Goal: Task Accomplishment & Management: Manage account settings

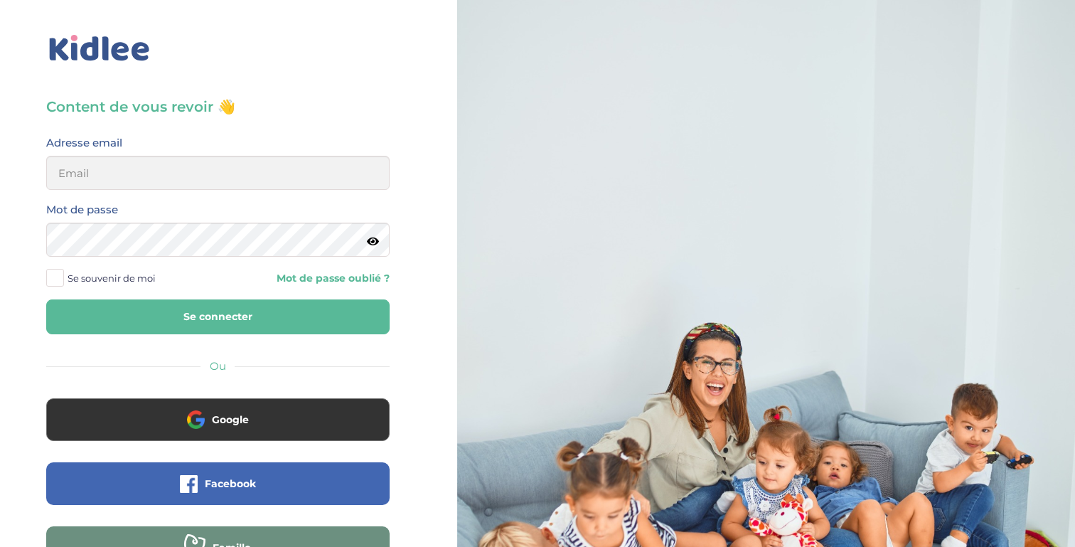
scroll to position [133, 0]
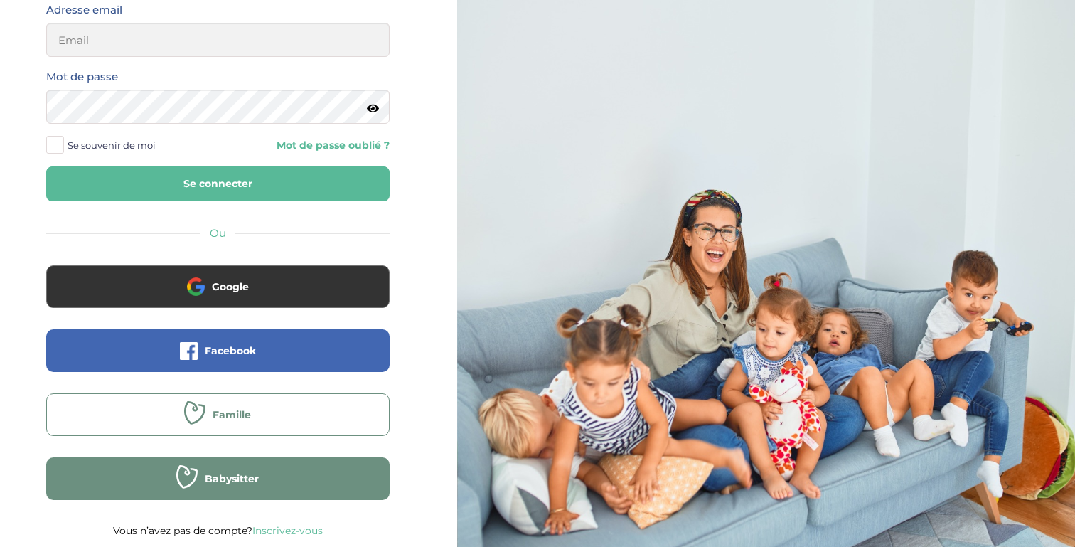
click at [246, 422] on button "Famille" at bounding box center [217, 414] width 343 height 43
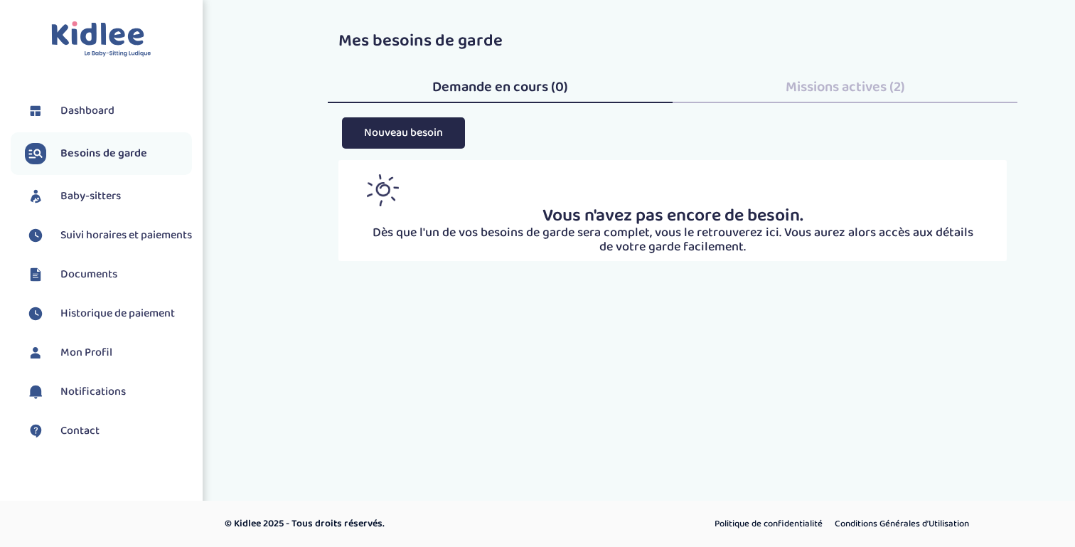
click at [811, 92] on span "Missions actives (2)" at bounding box center [845, 86] width 119 height 23
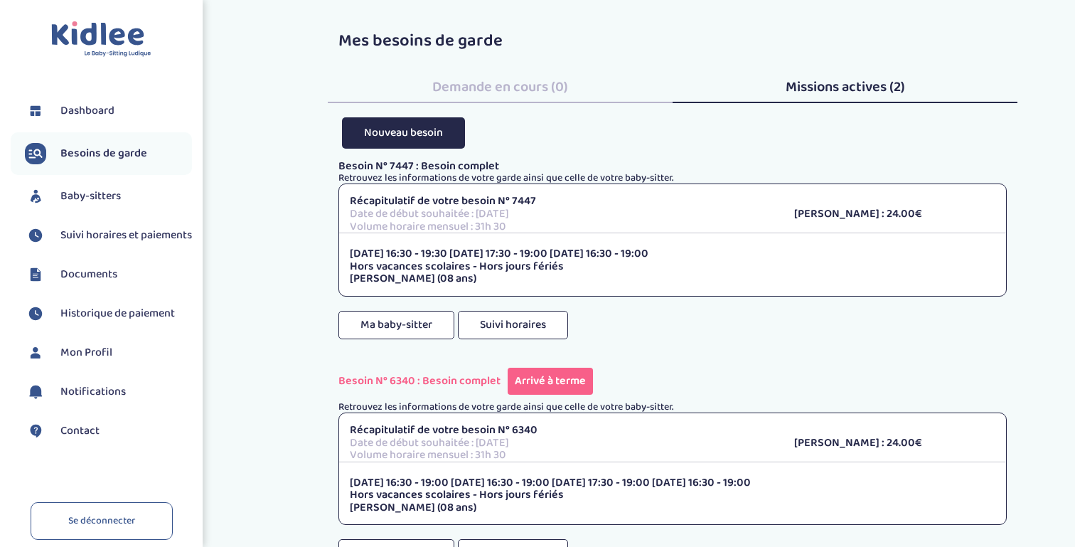
click at [446, 200] on p "Récapitulatif de votre besoin N° 7447" at bounding box center [561, 201] width 423 height 13
click at [496, 315] on button "Suivi horaires" at bounding box center [513, 325] width 110 height 28
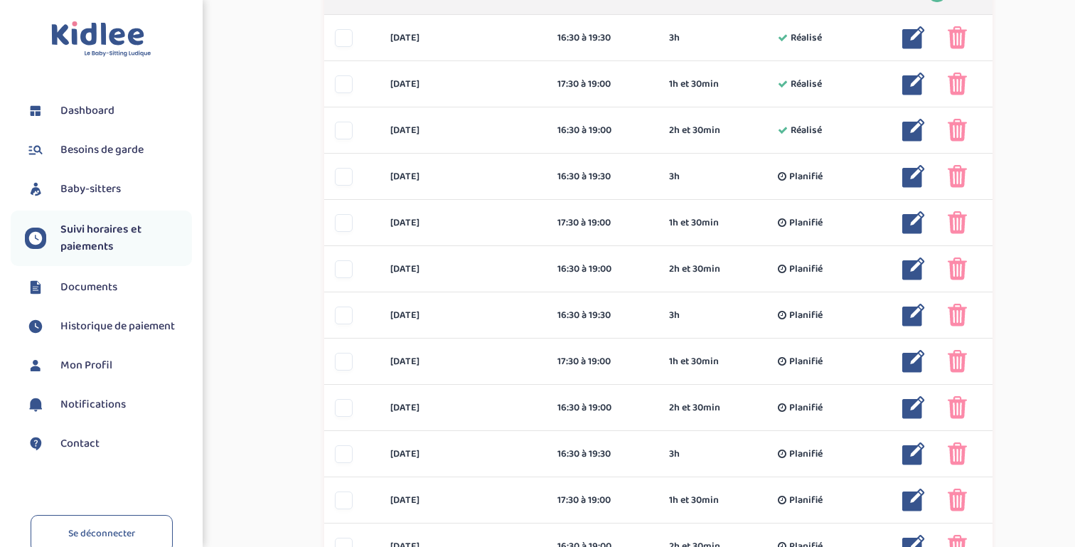
scroll to position [484, 0]
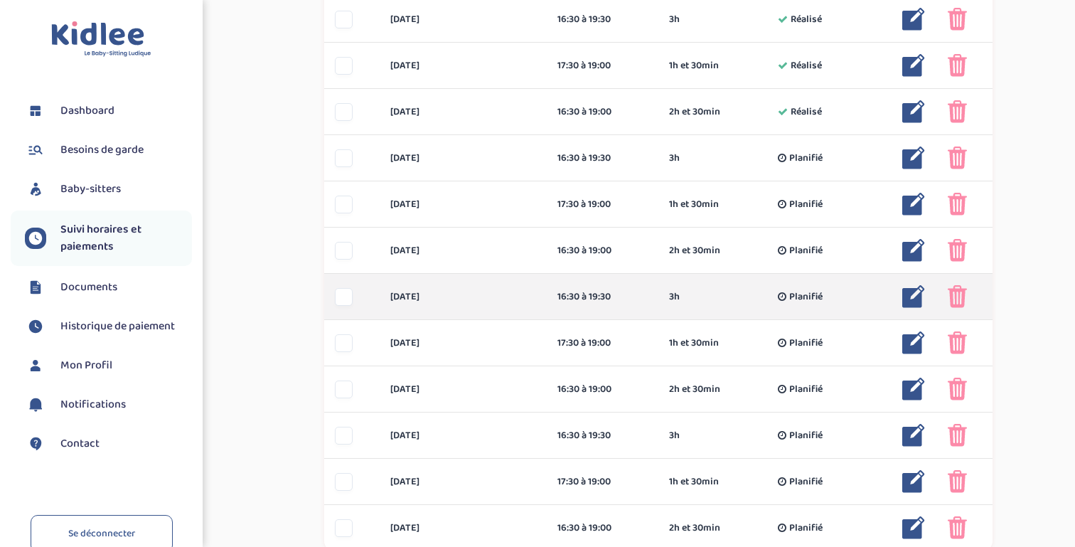
click at [340, 296] on div at bounding box center [344, 297] width 18 height 18
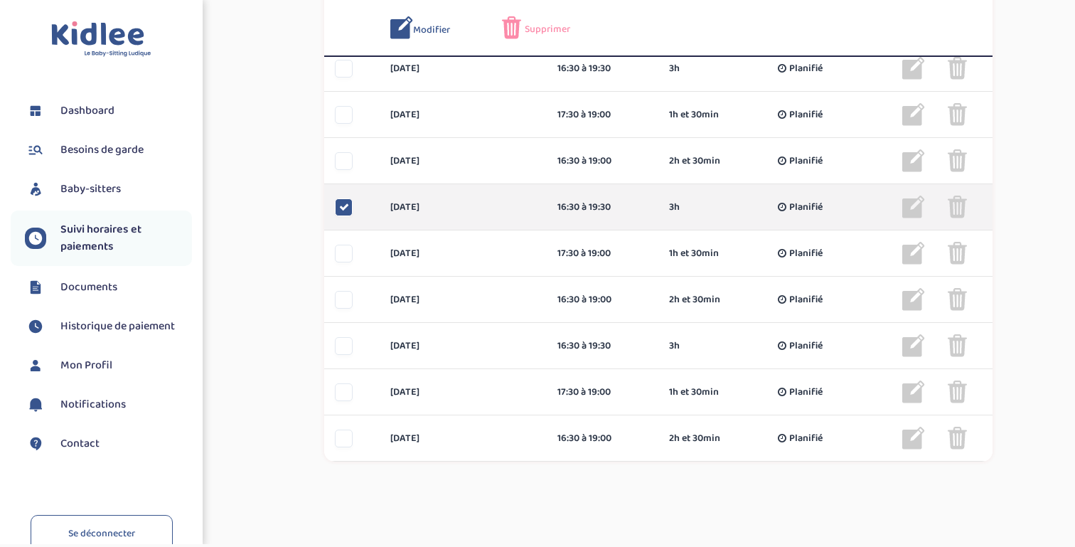
scroll to position [575, 0]
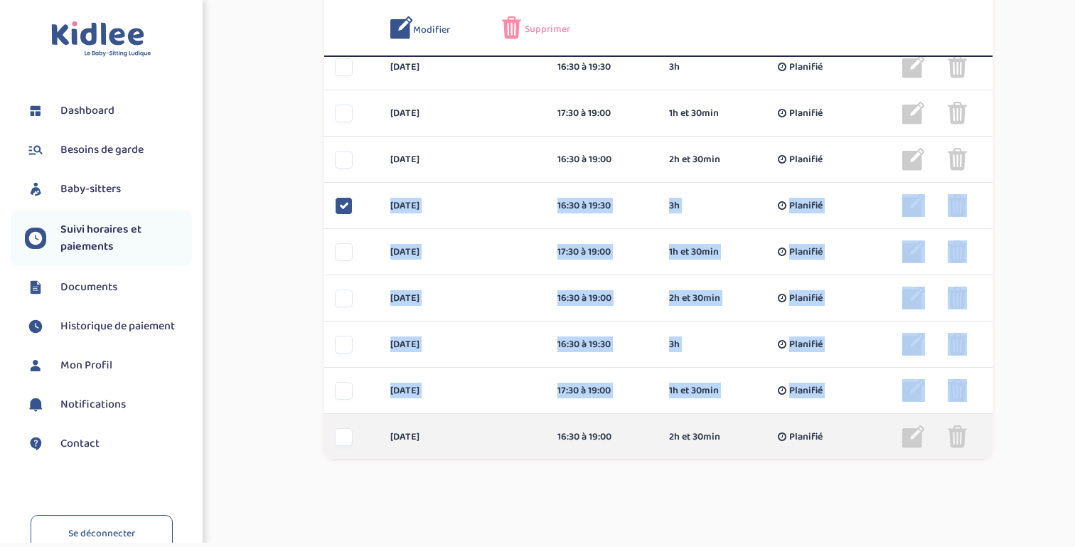
click at [346, 439] on div at bounding box center [344, 437] width 18 height 18
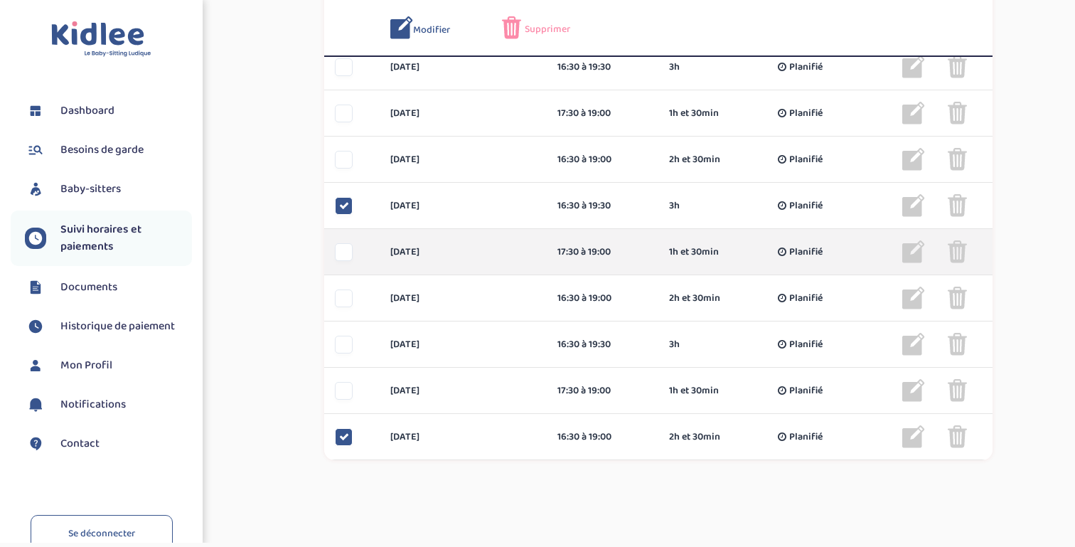
click at [348, 252] on div at bounding box center [344, 252] width 18 height 18
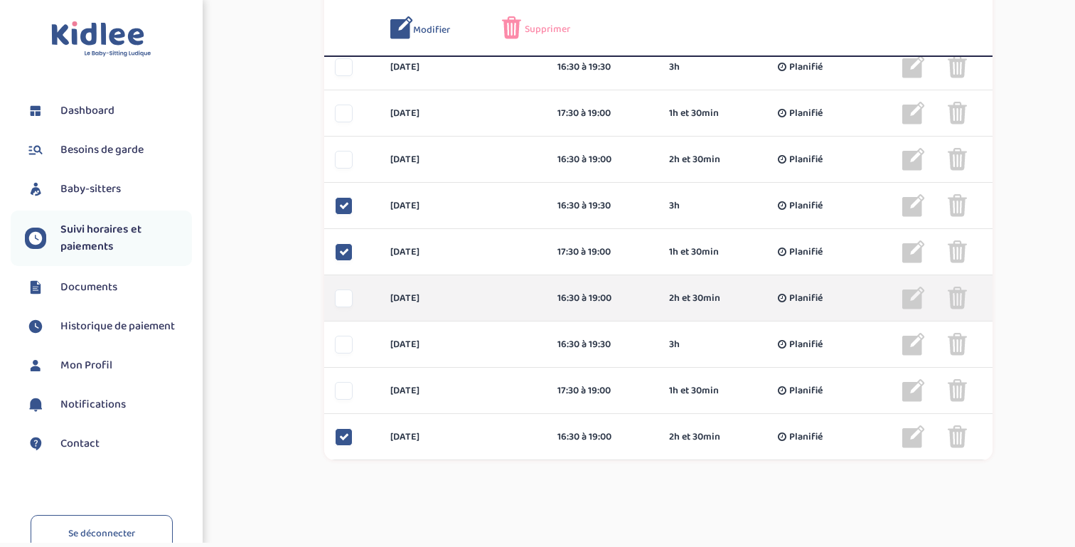
click at [343, 304] on div at bounding box center [344, 298] width 18 height 18
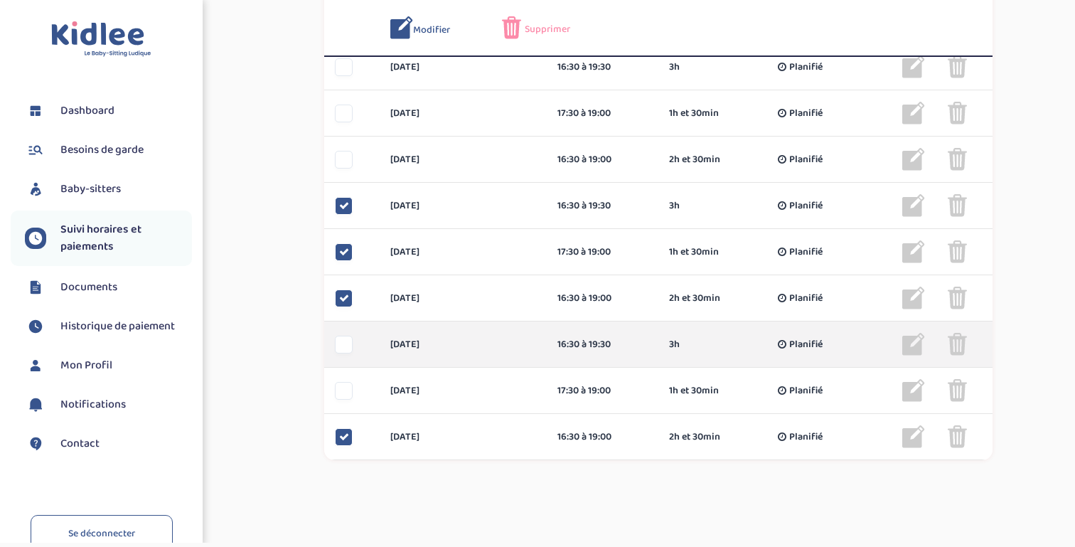
click at [341, 341] on div at bounding box center [344, 345] width 18 height 18
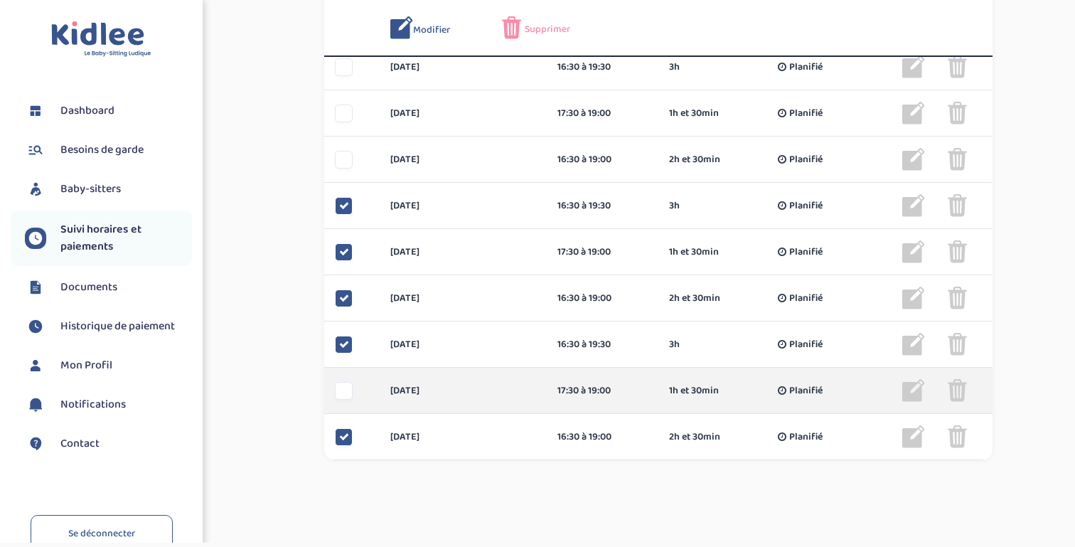
click at [343, 389] on div at bounding box center [344, 391] width 18 height 18
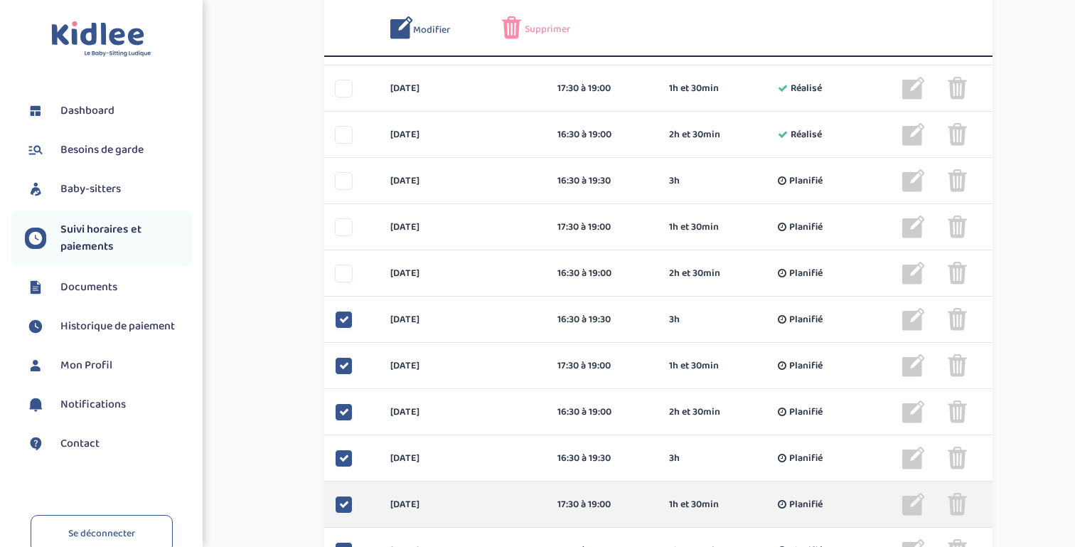
scroll to position [439, 0]
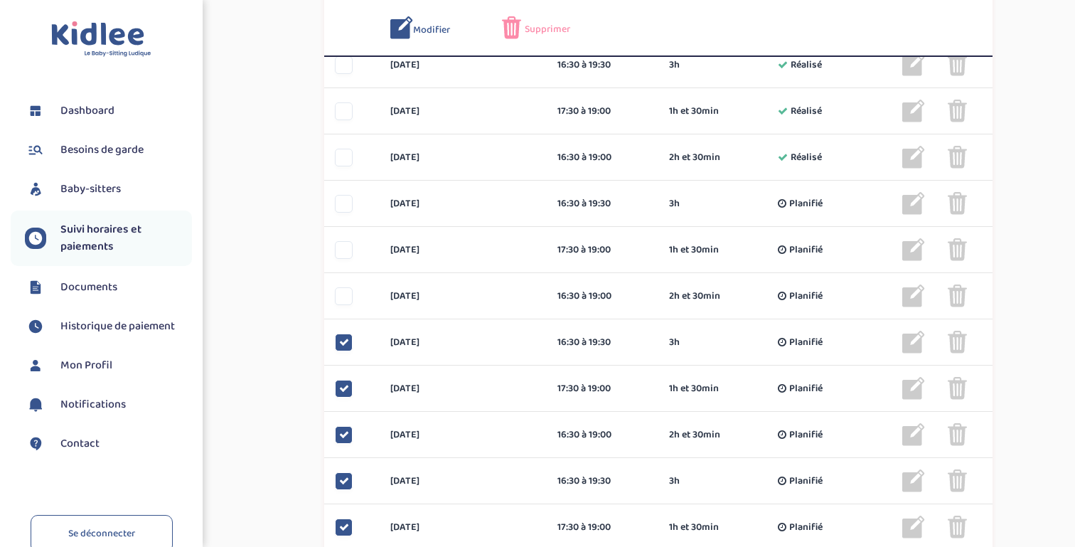
click at [550, 22] on span "Supprimer" at bounding box center [548, 29] width 46 height 15
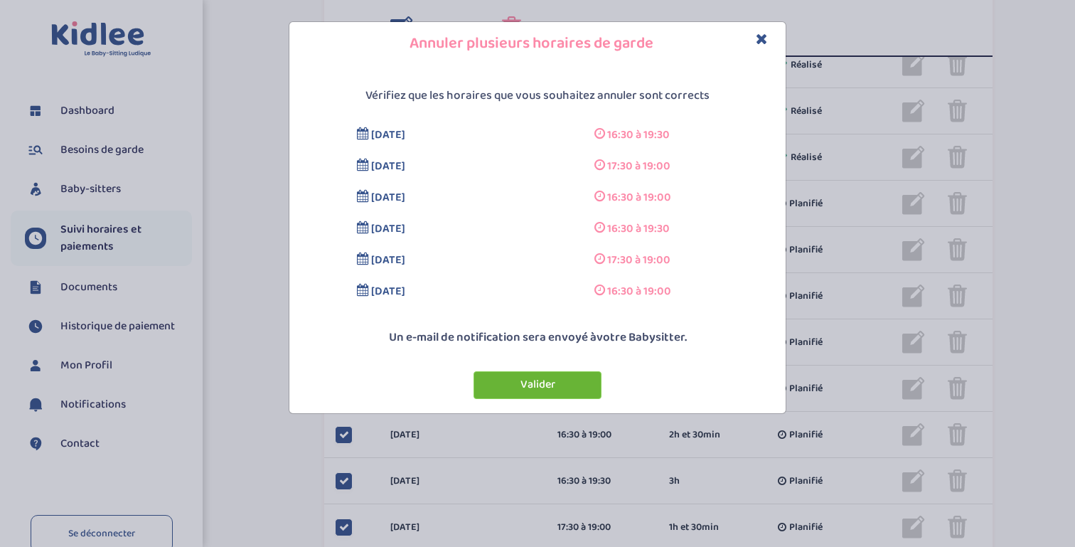
click at [518, 378] on button "Valider" at bounding box center [538, 385] width 128 height 28
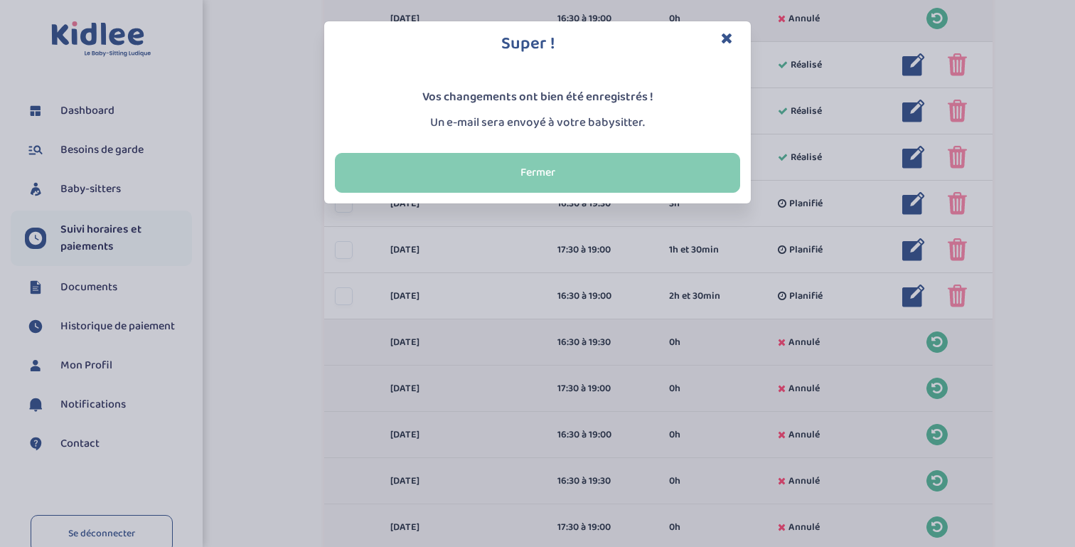
click at [594, 166] on button "Fermer" at bounding box center [537, 173] width 405 height 40
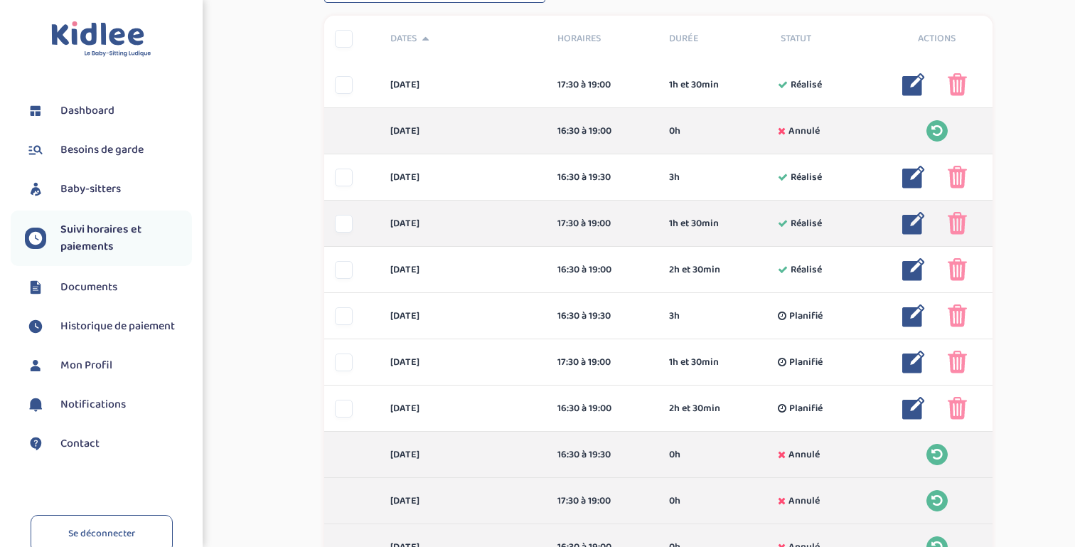
scroll to position [325, 0]
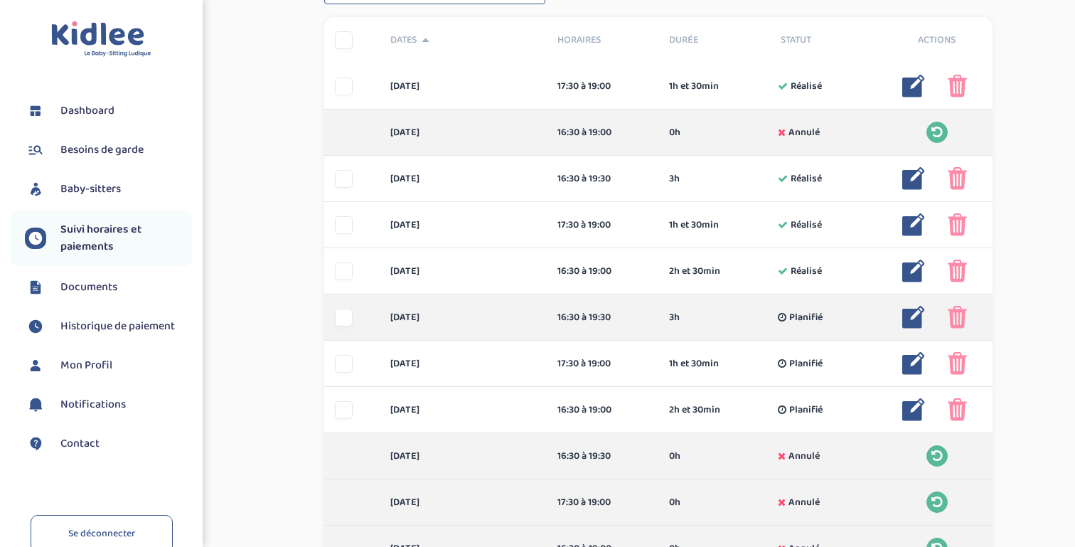
click at [961, 324] on img at bounding box center [957, 317] width 19 height 23
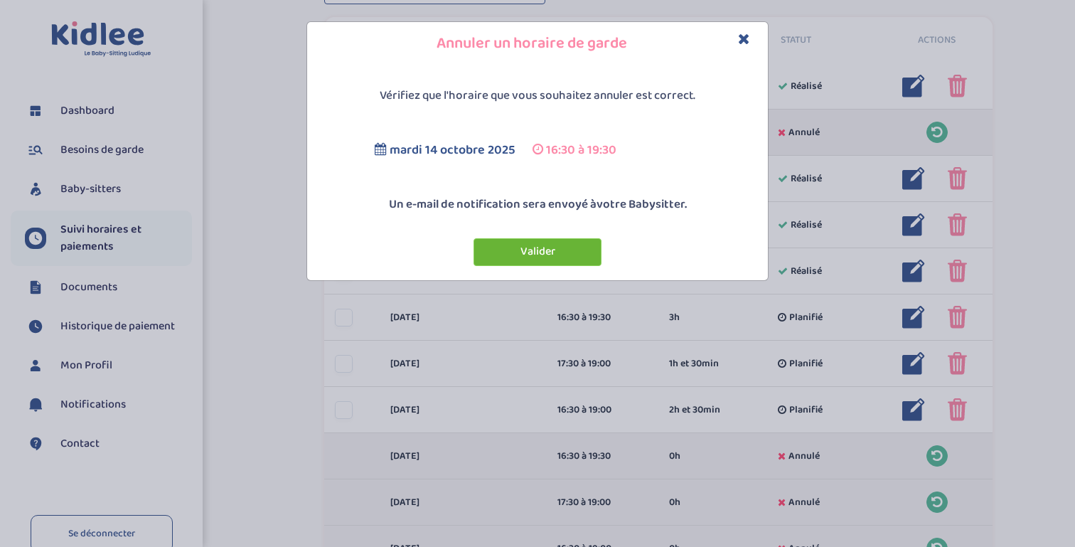
click at [542, 249] on button "Valider" at bounding box center [538, 252] width 128 height 28
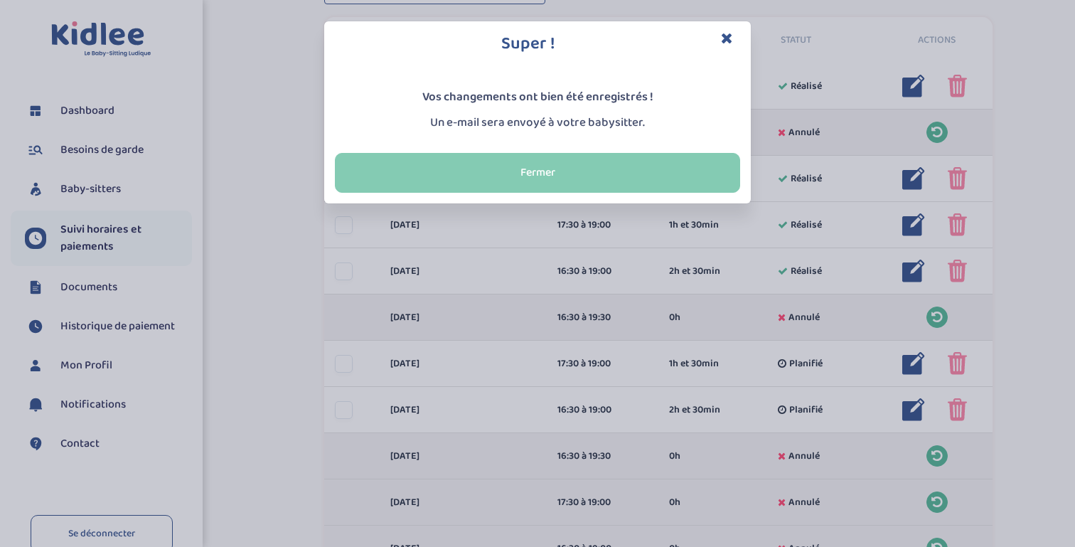
click at [534, 178] on button "Fermer" at bounding box center [537, 173] width 405 height 40
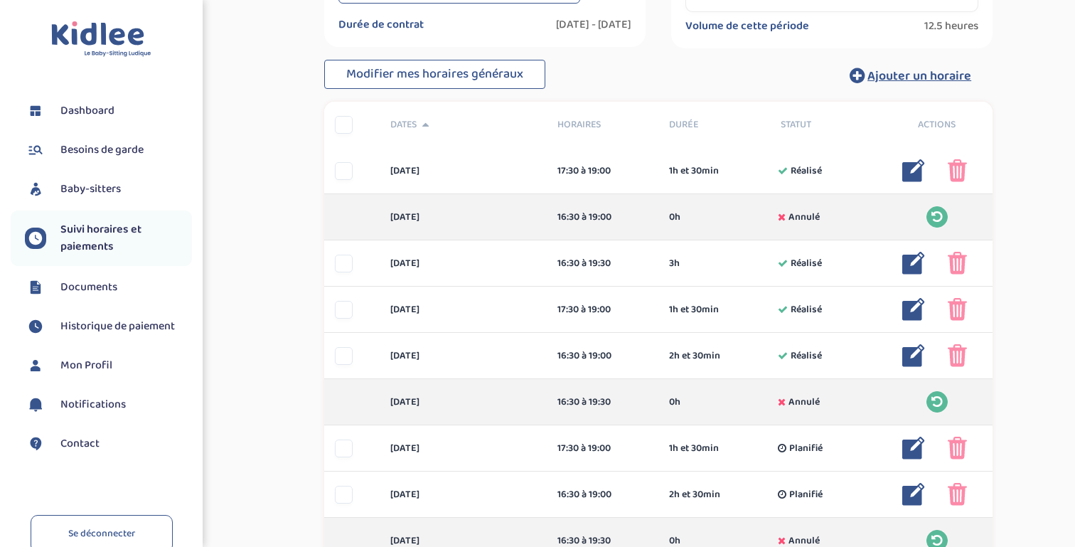
scroll to position [0, 0]
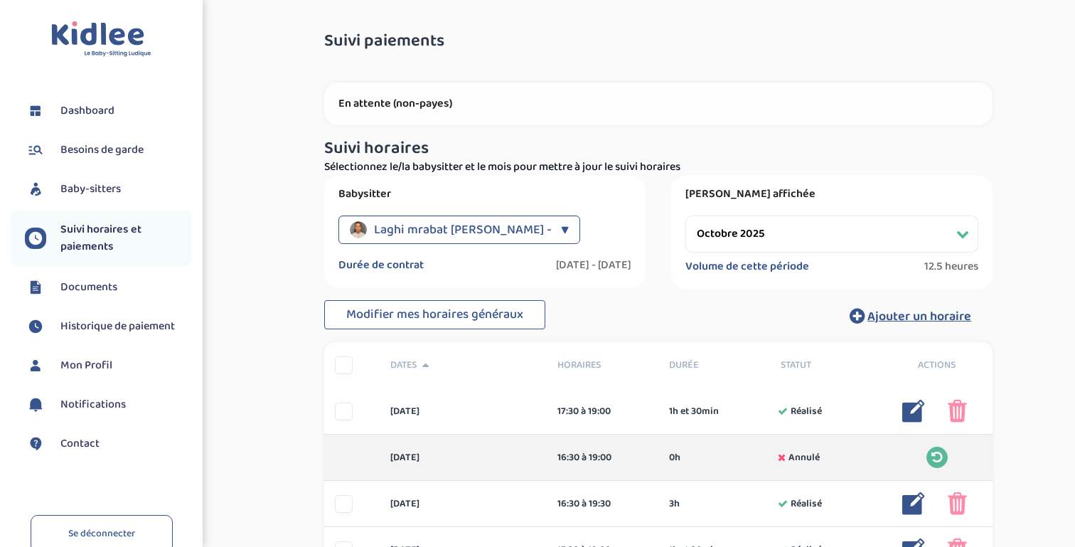
click at [396, 103] on p "En attente (non-payes)" at bounding box center [658, 104] width 640 height 14
click at [442, 98] on p "En attente (non-payes)" at bounding box center [658, 104] width 640 height 14
click at [459, 230] on span "Laghi mrabat [PERSON_NAME] - [En cours]" at bounding box center [492, 229] width 236 height 28
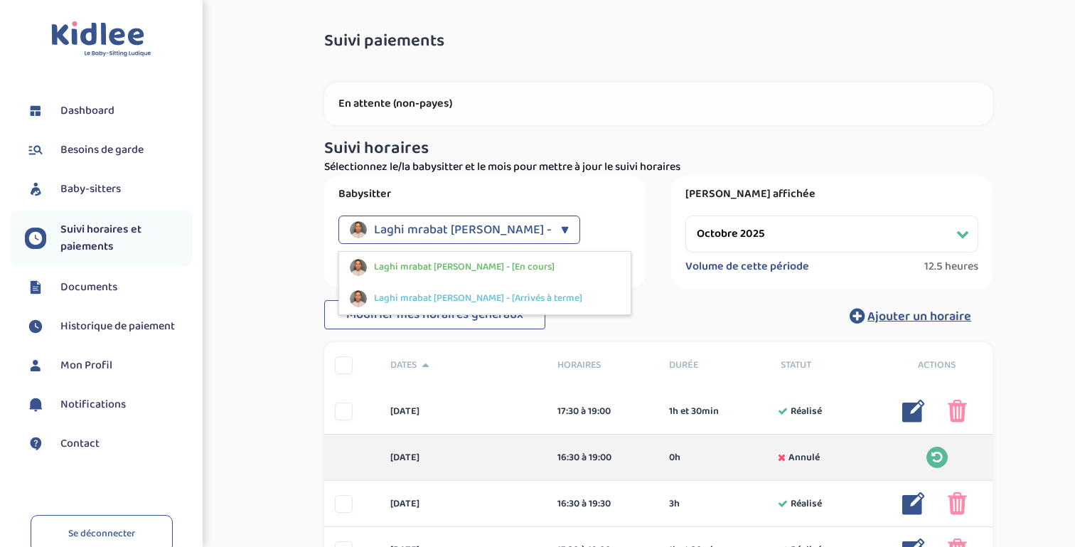
click at [459, 230] on span "Laghi mrabat [PERSON_NAME] - [En cours]" at bounding box center [492, 229] width 236 height 28
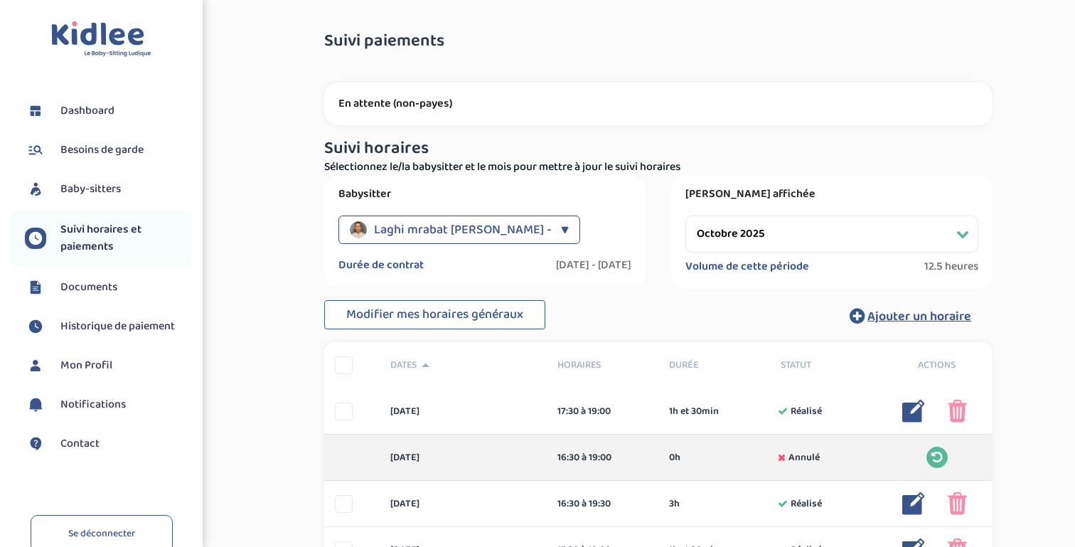
click at [785, 235] on select "Filtrer par mois [DATE] [DATE] [DATE] [DATE] [DATE] [DATE] [DATE] [DATE] [DATE]…" at bounding box center [831, 233] width 293 height 37
click at [685, 215] on select "Filtrer par mois [DATE] [DATE] [DATE] [DATE] [DATE] [DATE] [DATE] [DATE] [DATE]…" at bounding box center [831, 233] width 293 height 37
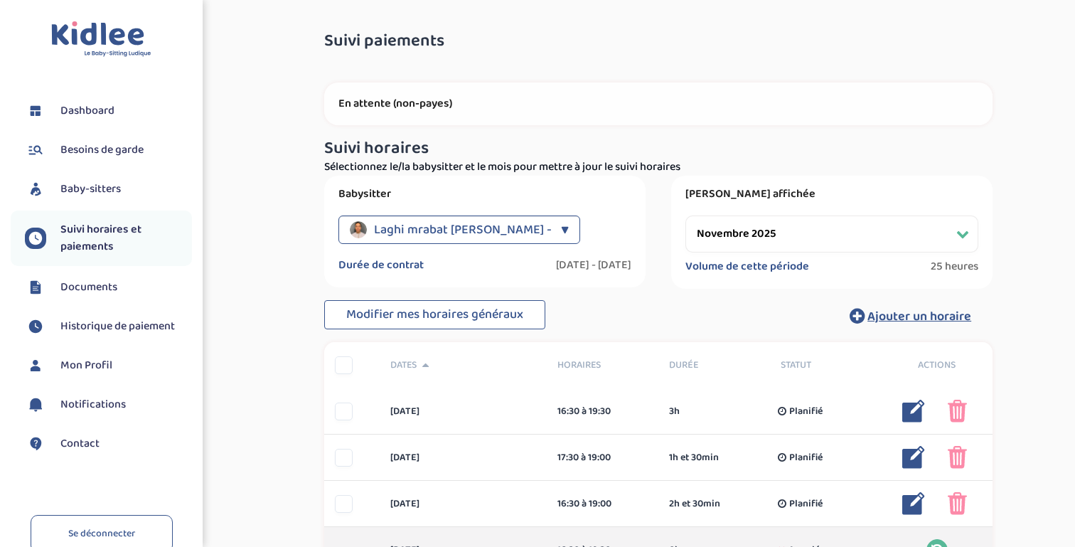
click at [789, 242] on select "Filtrer par mois [DATE] [DATE] [DATE] [DATE] [DATE] [DATE] [DATE] [DATE] [DATE]…" at bounding box center [831, 233] width 293 height 37
click at [685, 215] on select "Filtrer par mois [DATE] [DATE] [DATE] [DATE] [DATE] [DATE] [DATE] [DATE] [DATE]…" at bounding box center [831, 233] width 293 height 37
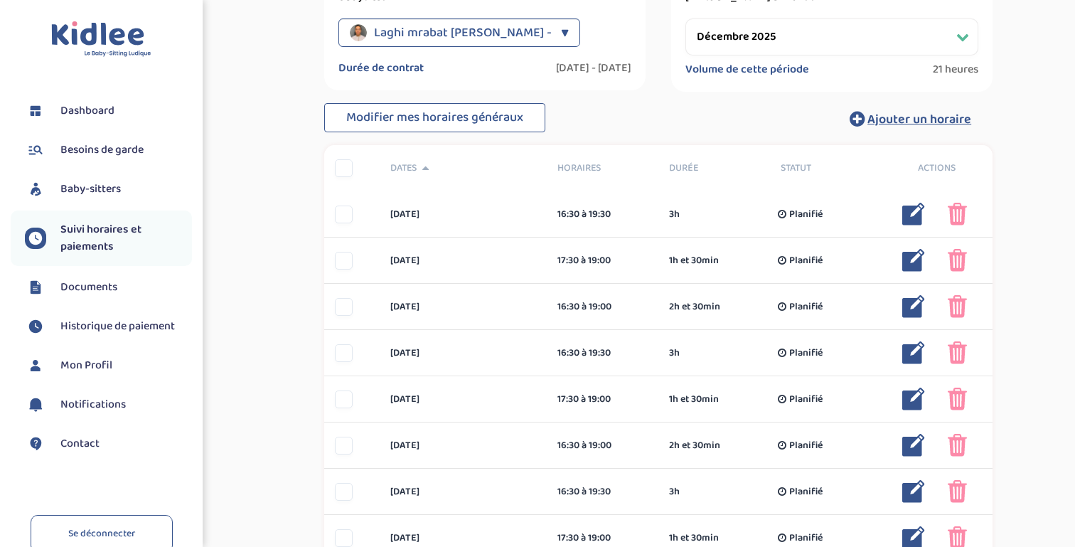
scroll to position [73, 0]
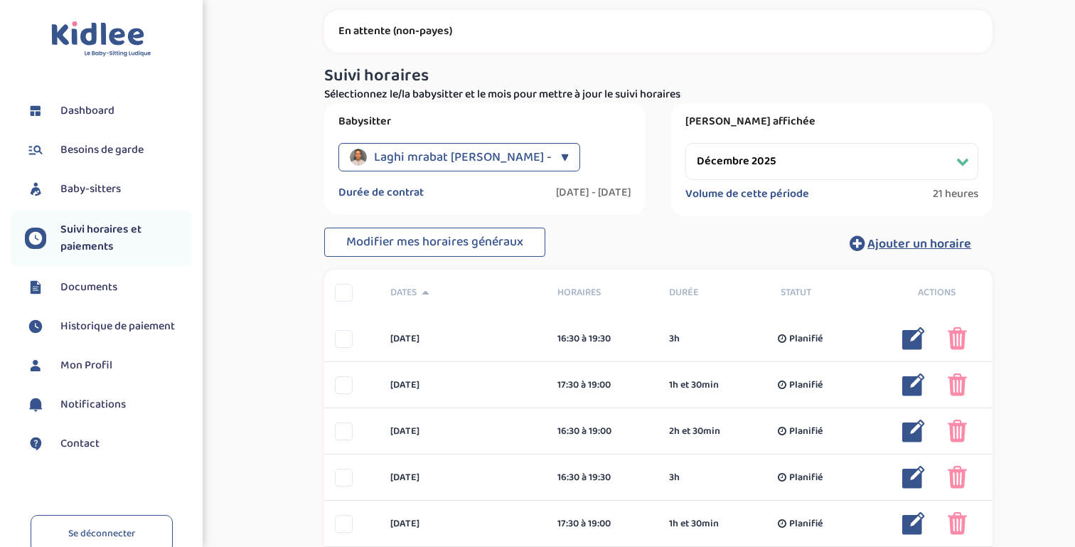
click at [736, 155] on select "Filtrer par mois [DATE] [DATE] [DATE] [DATE] [DATE] [DATE] [DATE] [DATE] [DATE]…" at bounding box center [831, 161] width 293 height 37
click at [685, 143] on select "Filtrer par mois [DATE] [DATE] [DATE] [DATE] [DATE] [DATE] [DATE] [DATE] [DATE]…" at bounding box center [831, 161] width 293 height 37
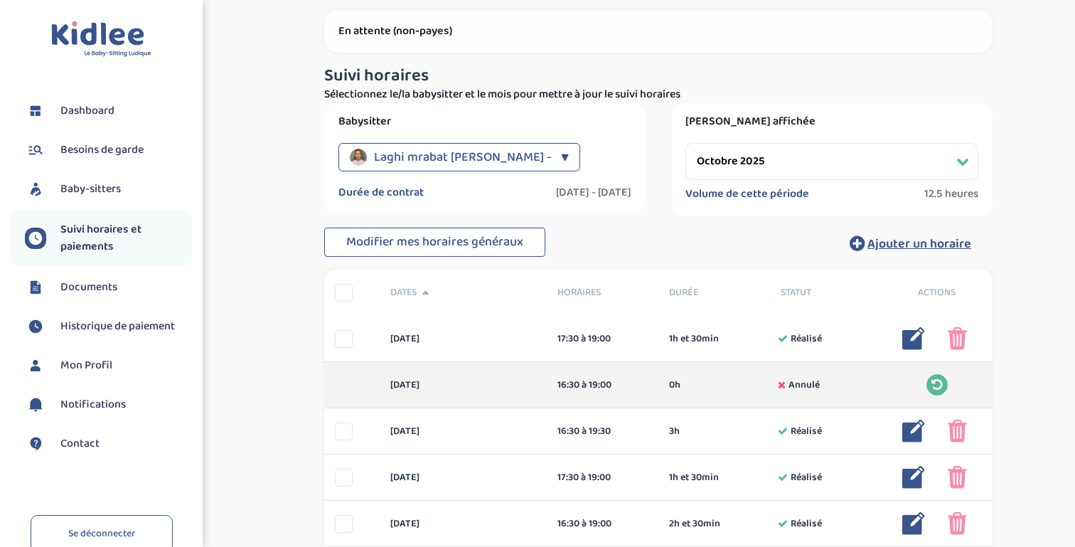
click at [292, 190] on div "Suivi paiements sEdn50WWQhHi0HXZvTYznCEDKQcbYDZ8yS1TaL6C En attente (non-payes)…" at bounding box center [658, 479] width 812 height 1061
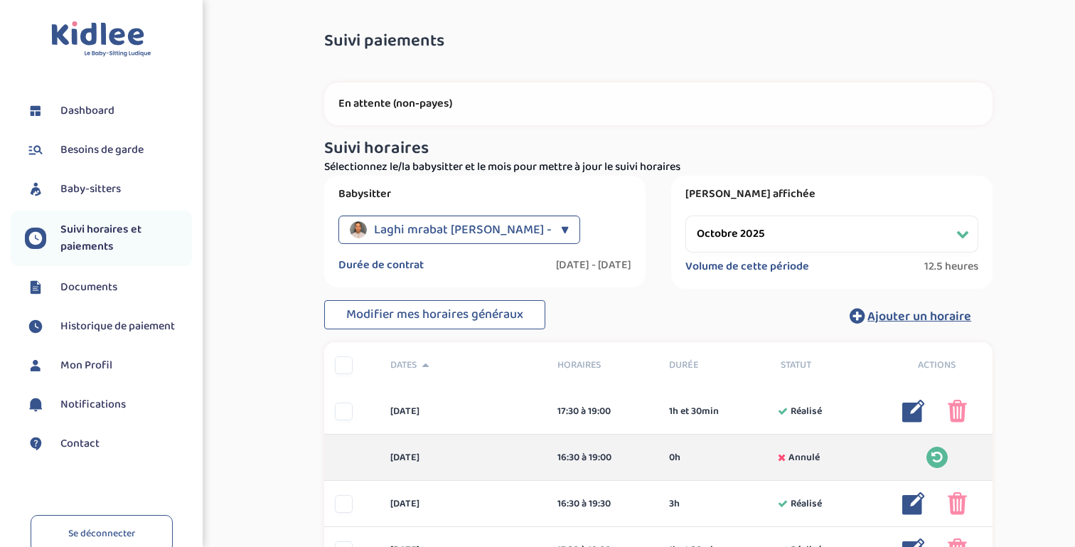
click at [765, 244] on select "Filtrer par mois [DATE] [DATE] [DATE] [DATE] [DATE] [DATE] [DATE] [DATE] [DATE]…" at bounding box center [831, 233] width 293 height 37
select select "septembre 2025"
click at [685, 215] on select "Filtrer par mois [DATE] [DATE] [DATE] [DATE] [DATE] [DATE] [DATE] [DATE] [DATE]…" at bounding box center [831, 233] width 293 height 37
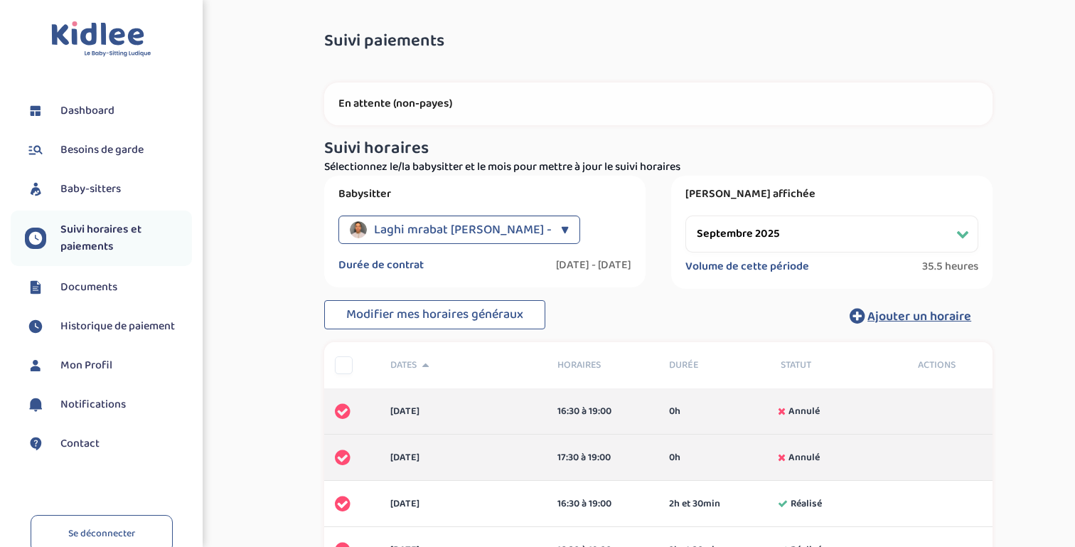
click at [88, 227] on span "Suivi horaires et paiements" at bounding box center [126, 238] width 132 height 34
click at [87, 328] on span "Historique de paiement" at bounding box center [117, 326] width 114 height 17
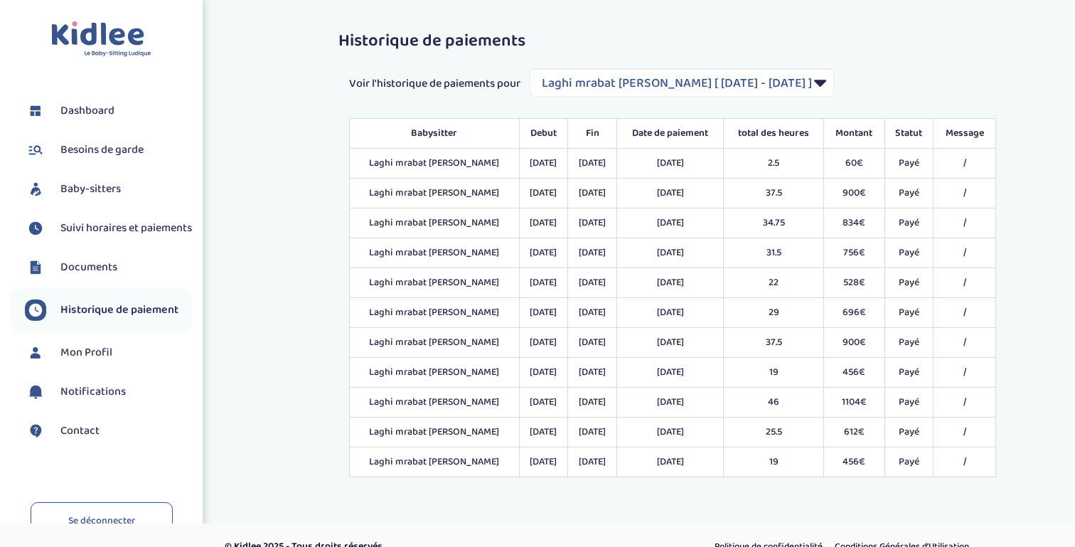
click at [689, 169] on td "30/09/2024" at bounding box center [670, 164] width 107 height 30
click at [679, 467] on td "04/08/2025" at bounding box center [670, 462] width 107 height 30
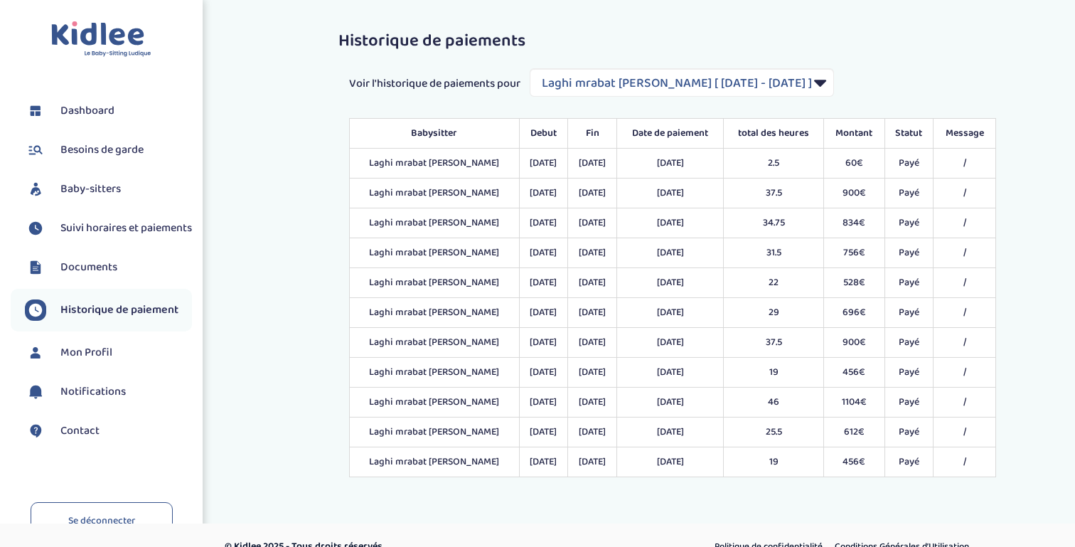
click at [679, 467] on td "04/08/2025" at bounding box center [670, 462] width 107 height 30
click at [708, 466] on td "04/08/2025" at bounding box center [670, 462] width 107 height 30
click at [669, 80] on select "Filtrer par Contrat Laghi mrabat Abdollah [ 2024-09-23 - 2025-07-31 ] Laghi mra…" at bounding box center [682, 82] width 304 height 28
select select "2105"
click at [531, 68] on select "Filtrer par Contrat Laghi mrabat Abdollah [ 2024-09-23 - 2025-07-31 ] Laghi mra…" at bounding box center [682, 82] width 304 height 28
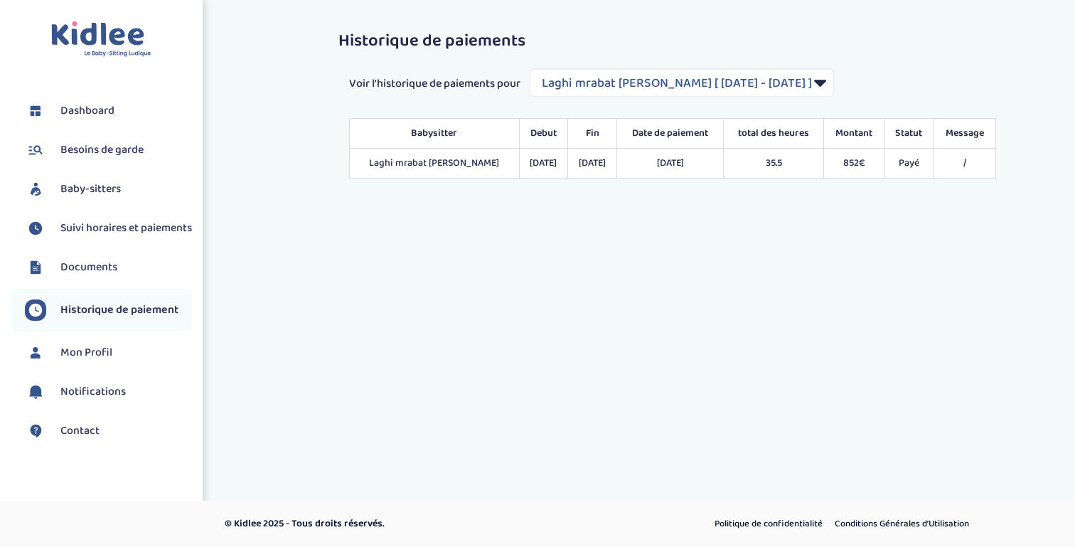
click at [428, 317] on div "Toggle navigation FAQ Barthel Aurore Dashboard Besoins de garde Baby-sitters Su…" at bounding box center [537, 249] width 1075 height 498
